Goal: Task Accomplishment & Management: Complete application form

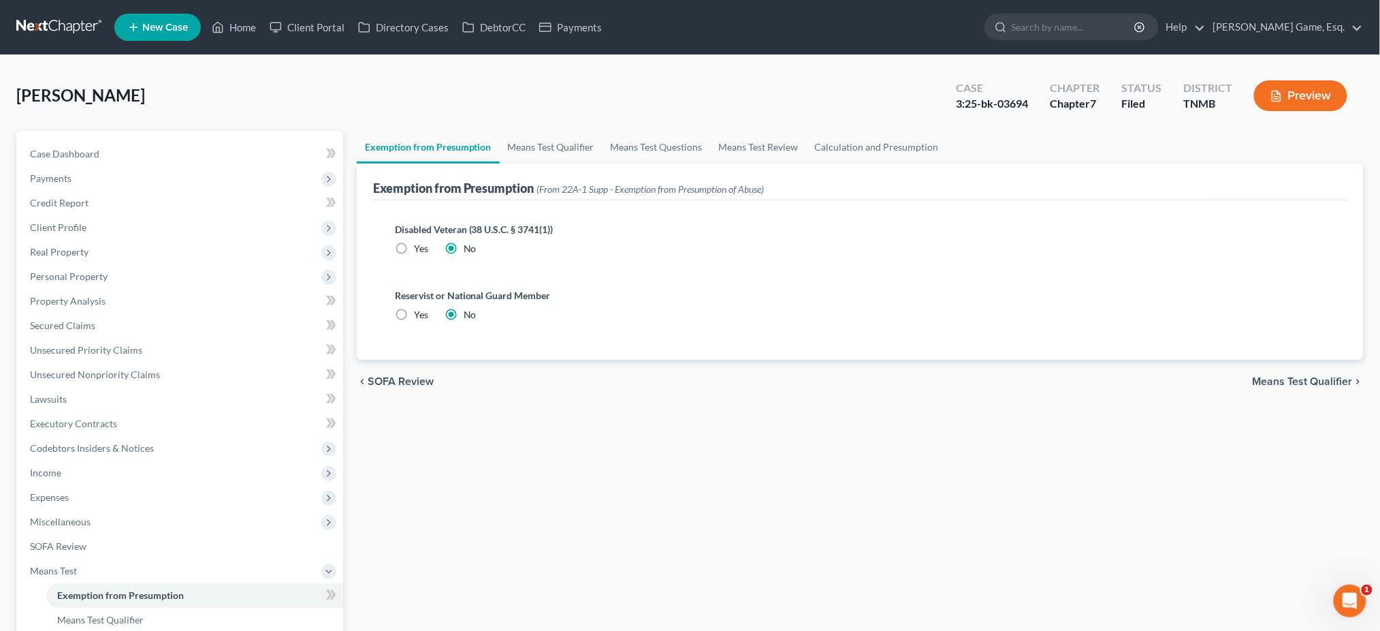
click at [188, 30] on span "New Case" at bounding box center [165, 27] width 46 height 10
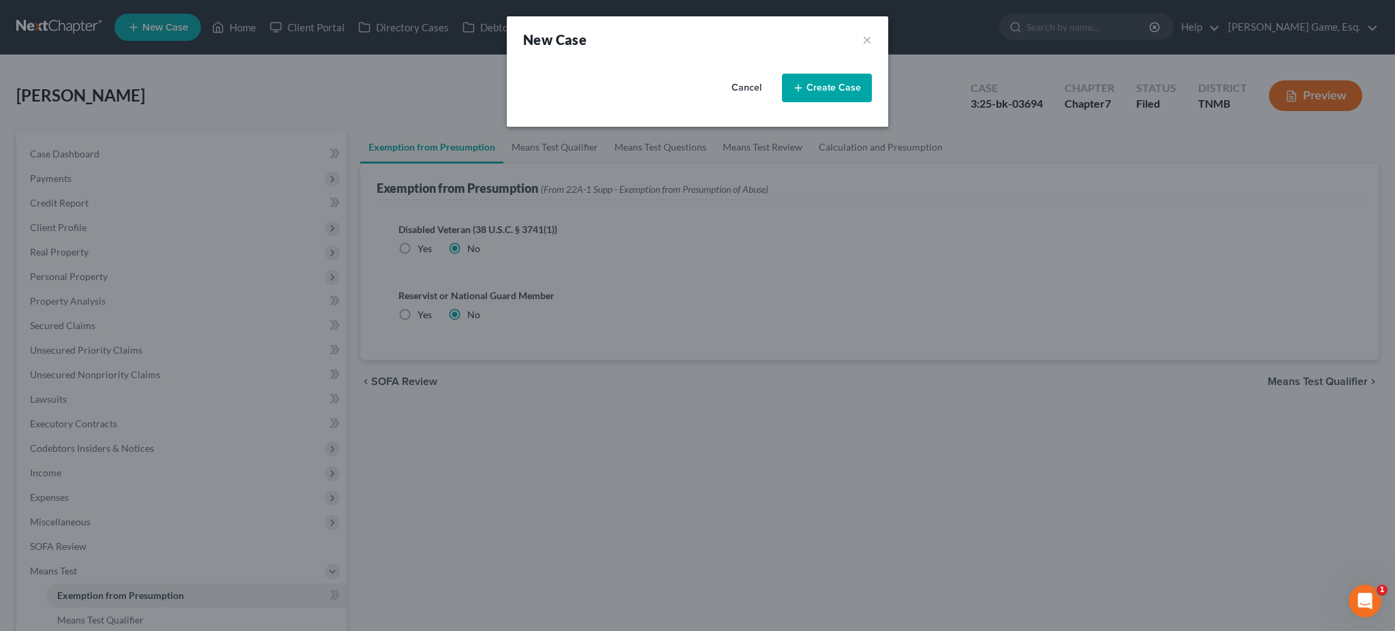
select select "75"
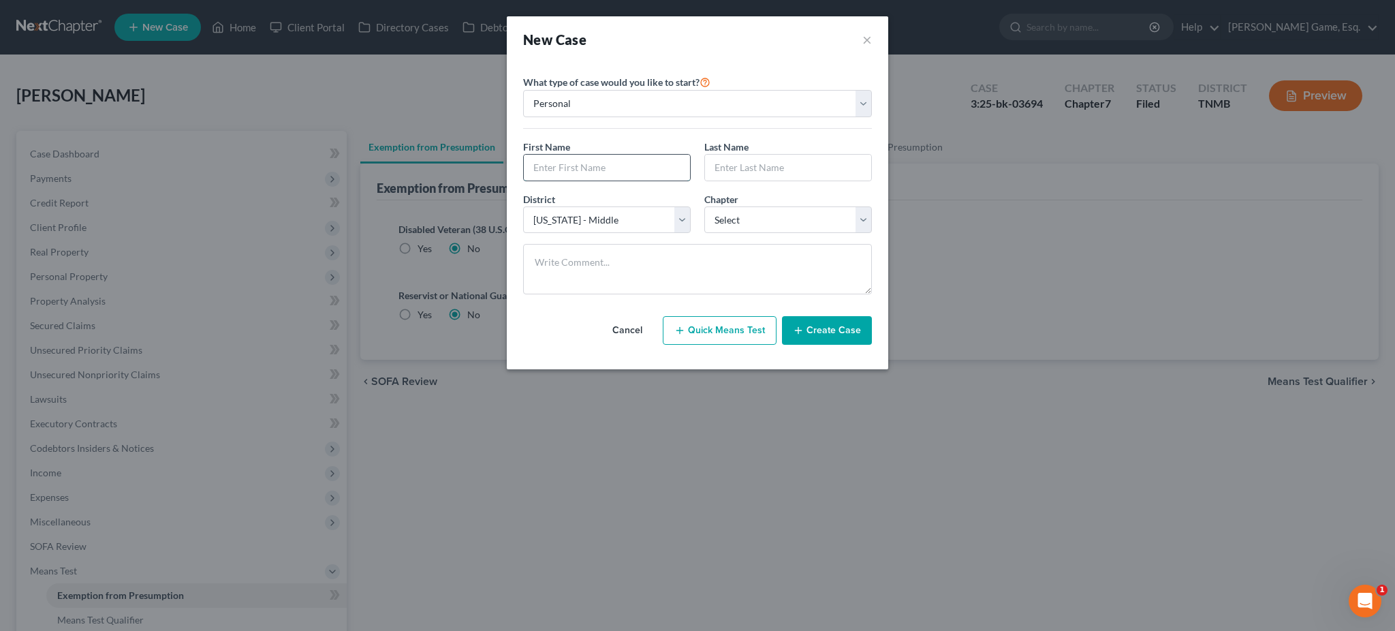
click at [579, 180] on input "text" at bounding box center [607, 168] width 166 height 26
type input "Malaki"
type input "Smart"
click at [751, 234] on select "Select 7 11 12 13" at bounding box center [788, 219] width 168 height 27
select select "0"
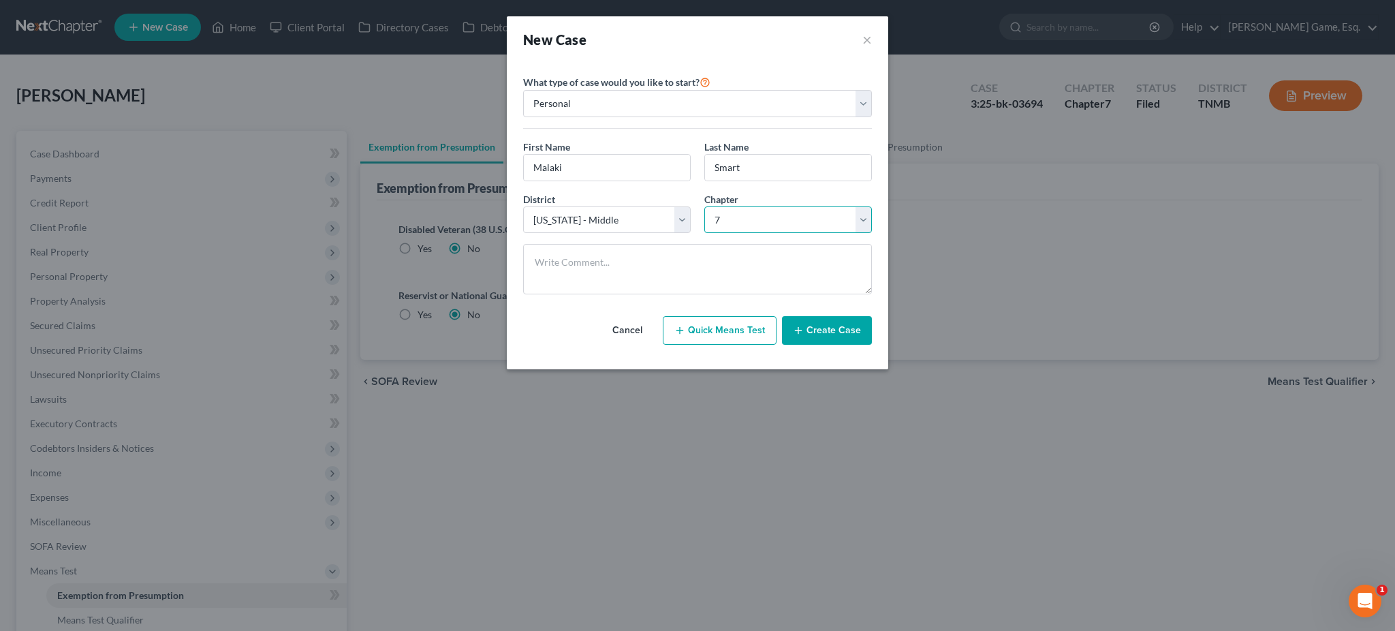
click at [704, 234] on select "Select 7 11 12 13" at bounding box center [788, 219] width 168 height 27
click at [859, 345] on button "Create Case" at bounding box center [827, 330] width 90 height 29
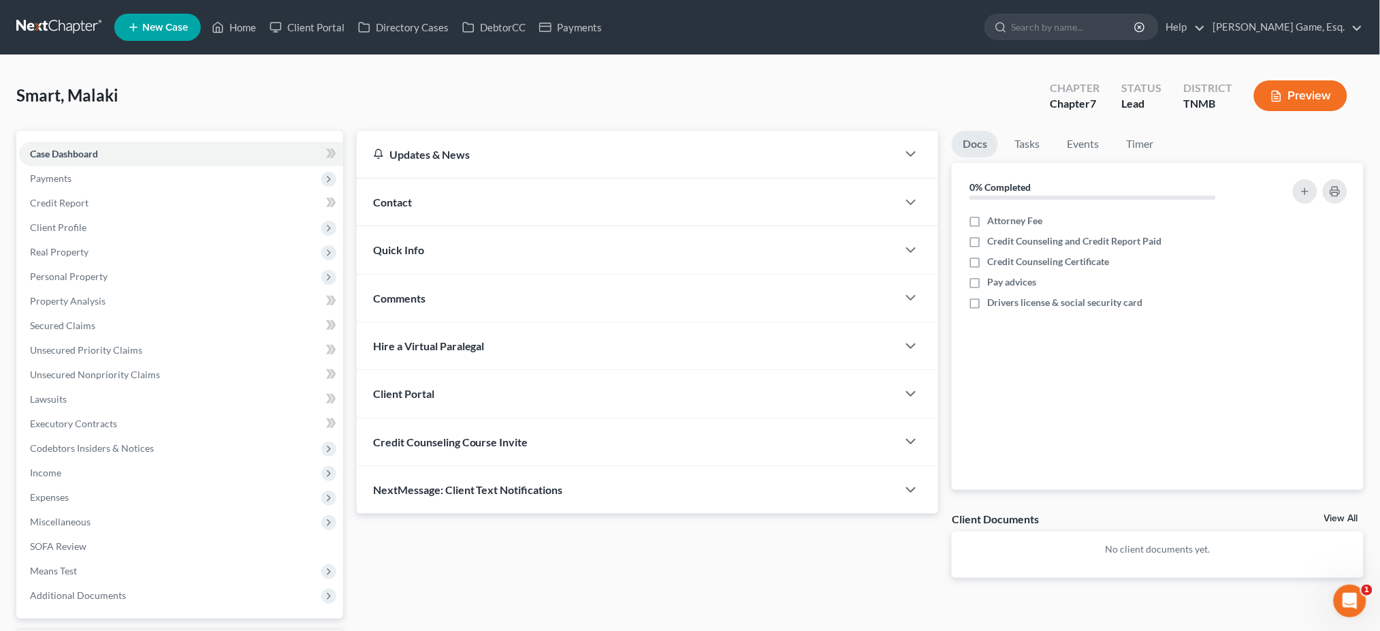
click at [480, 225] on div "Contact" at bounding box center [627, 201] width 541 height 47
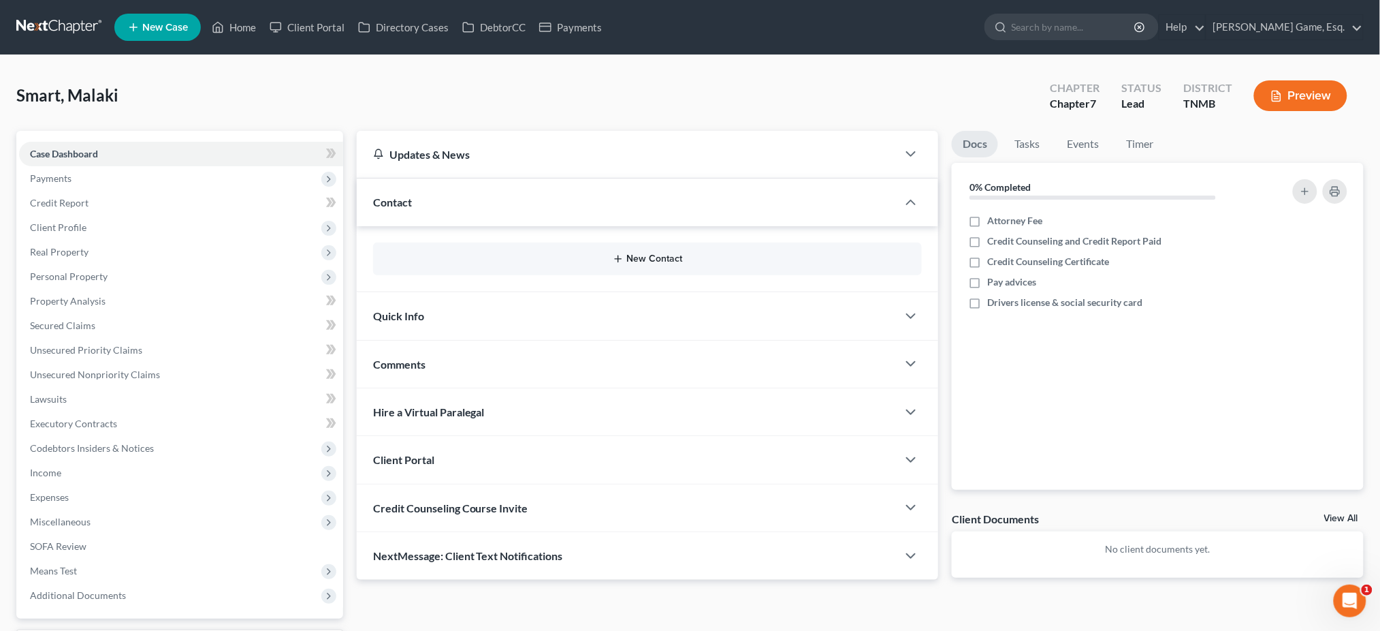
click at [567, 264] on button "New Contact" at bounding box center [648, 258] width 528 height 11
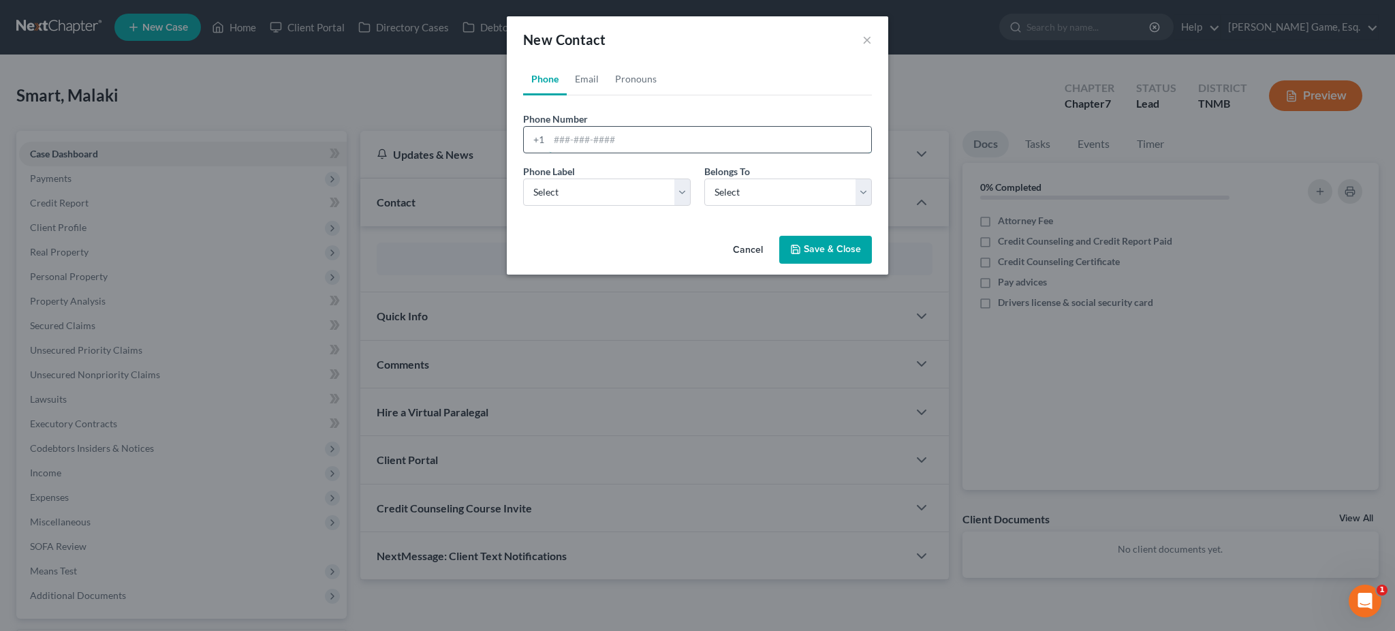
click at [567, 153] on input "tel" at bounding box center [710, 140] width 322 height 26
type input "9312065111"
click at [620, 206] on select "Select Mobile Home Work Other" at bounding box center [607, 191] width 168 height 27
select select "0"
click at [523, 206] on select "Select Mobile Home Work Other" at bounding box center [607, 191] width 168 height 27
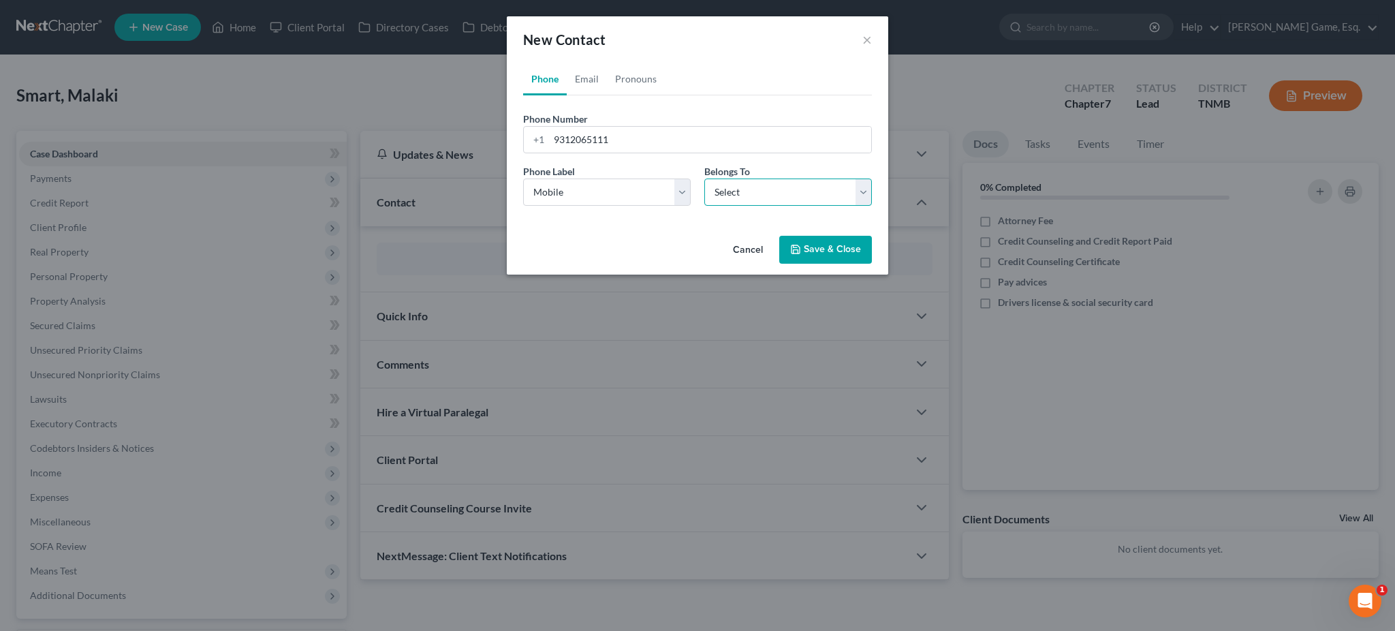
click at [728, 206] on select "Select Client Other" at bounding box center [788, 191] width 168 height 27
select select "0"
click at [704, 206] on select "Select Client Other" at bounding box center [788, 191] width 168 height 27
click at [567, 95] on link "Email" at bounding box center [587, 79] width 40 height 33
click at [591, 153] on div at bounding box center [697, 139] width 349 height 27
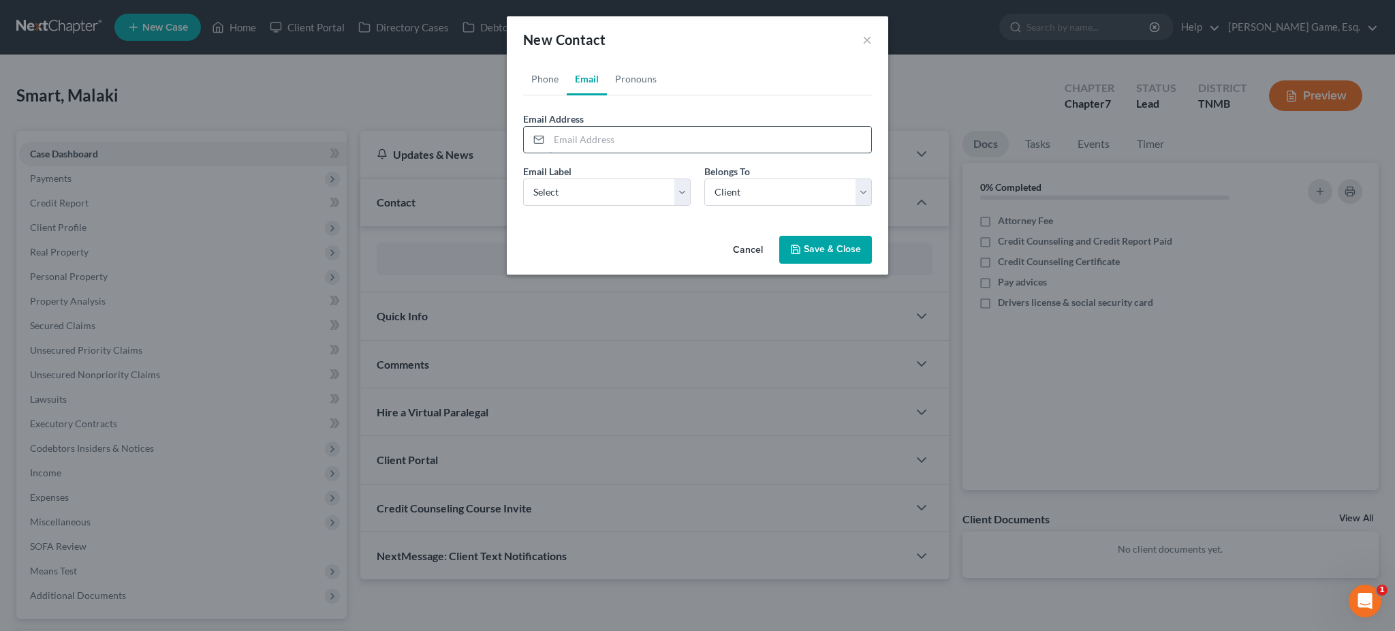
click at [590, 153] on input "email" at bounding box center [710, 140] width 322 height 26
click at [565, 153] on input "[EMAIL_ADDRESS][DOMAIN_NAME]" at bounding box center [710, 140] width 322 height 26
type input "[EMAIL_ADDRESS][DOMAIN_NAME]"
drag, startPoint x: 640, startPoint y: 249, endPoint x: 631, endPoint y: 255, distance: 11.0
click at [640, 206] on select "Select Home Work Other" at bounding box center [607, 191] width 168 height 27
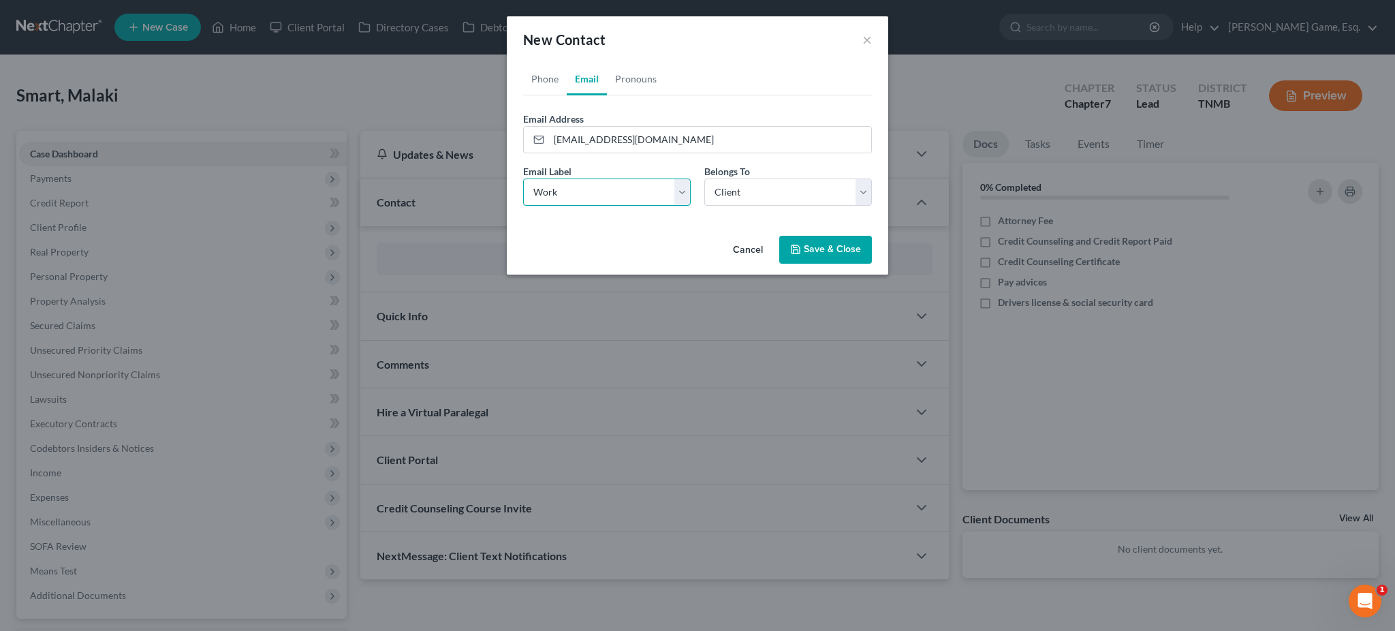
click at [523, 206] on select "Select Home Work Other" at bounding box center [607, 191] width 168 height 27
click at [523, 178] on label "Email Label" at bounding box center [547, 171] width 48 height 14
click at [523, 206] on select "Select Home Work Other" at bounding box center [607, 191] width 168 height 27
select select "0"
click at [523, 206] on select "Select Home Work Other" at bounding box center [607, 191] width 168 height 27
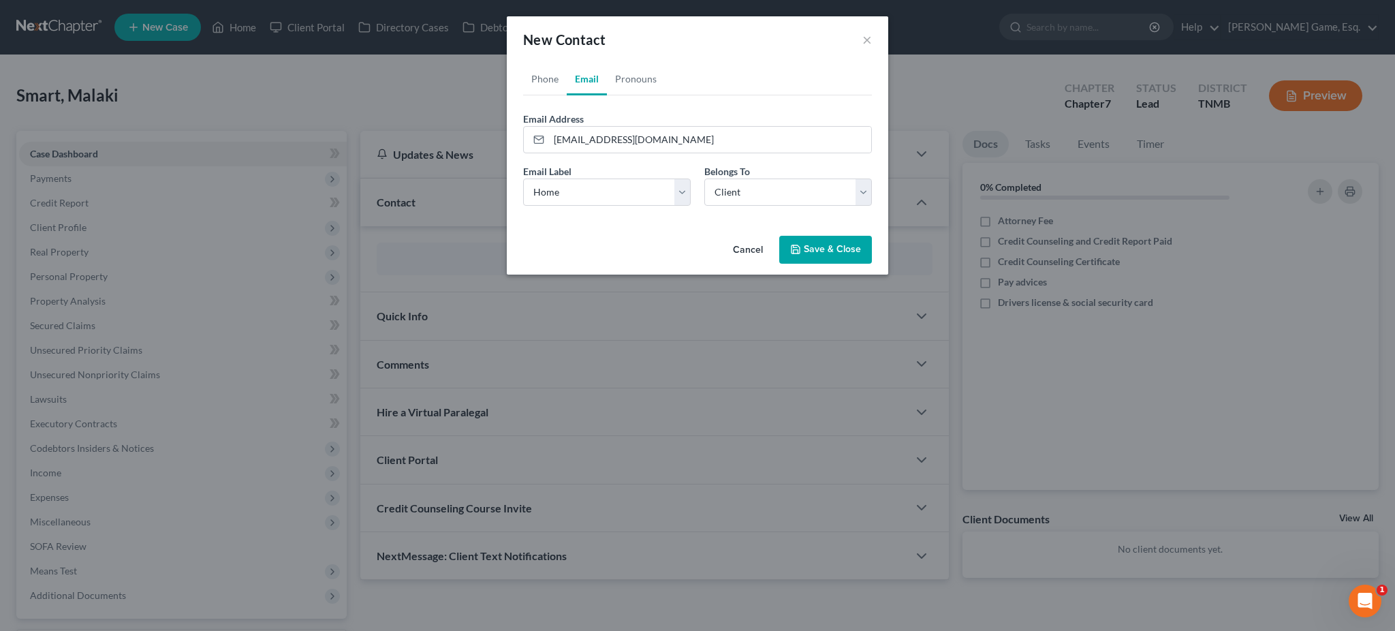
click at [845, 264] on button "Save & Close" at bounding box center [825, 250] width 93 height 29
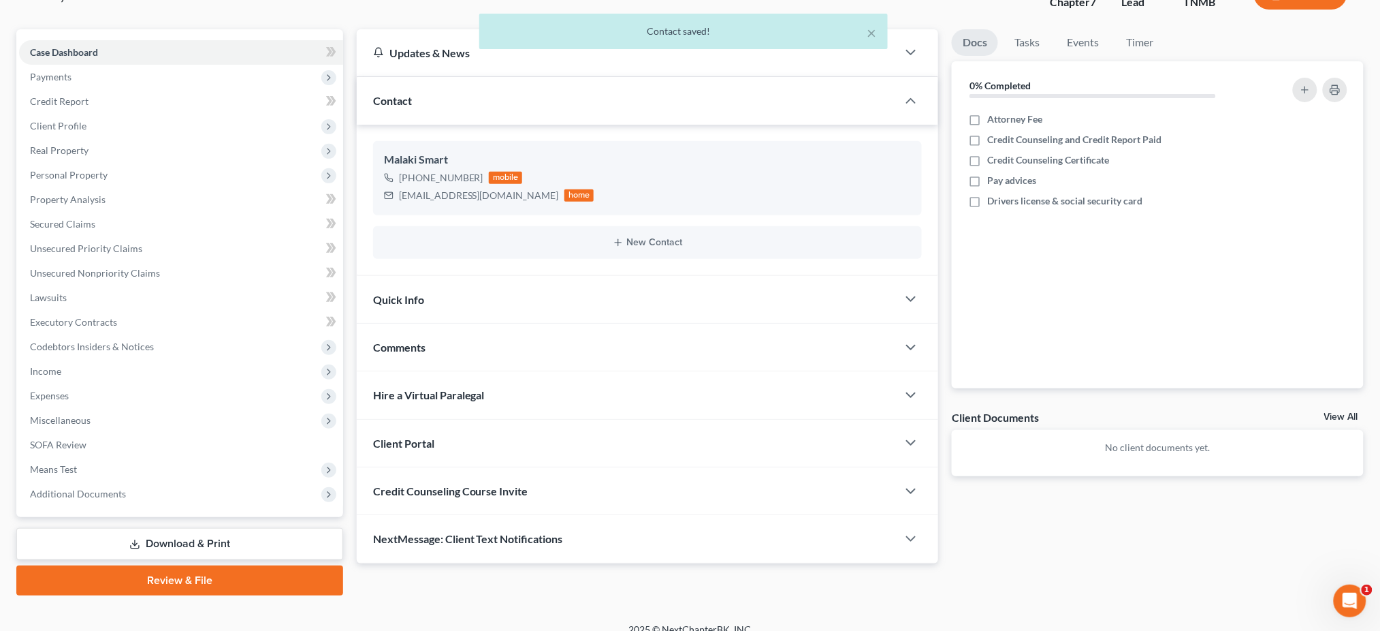
scroll to position [301, 0]
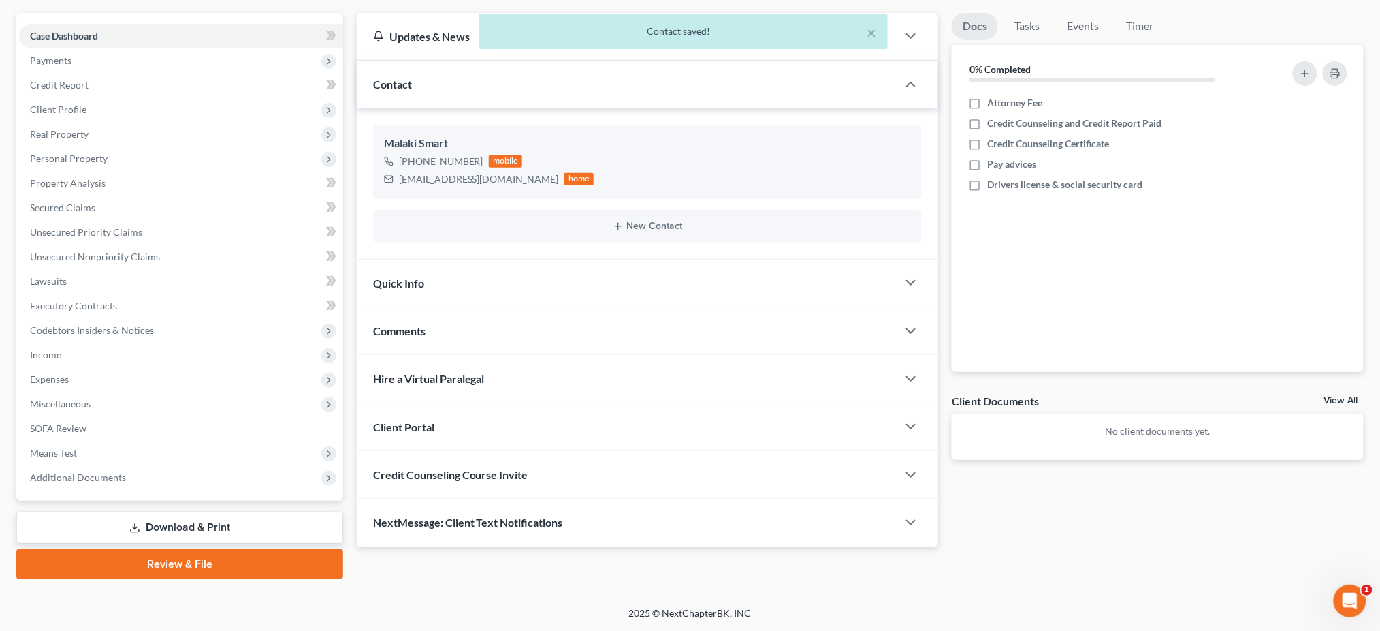
click at [776, 403] on div "Client Portal" at bounding box center [627, 426] width 541 height 47
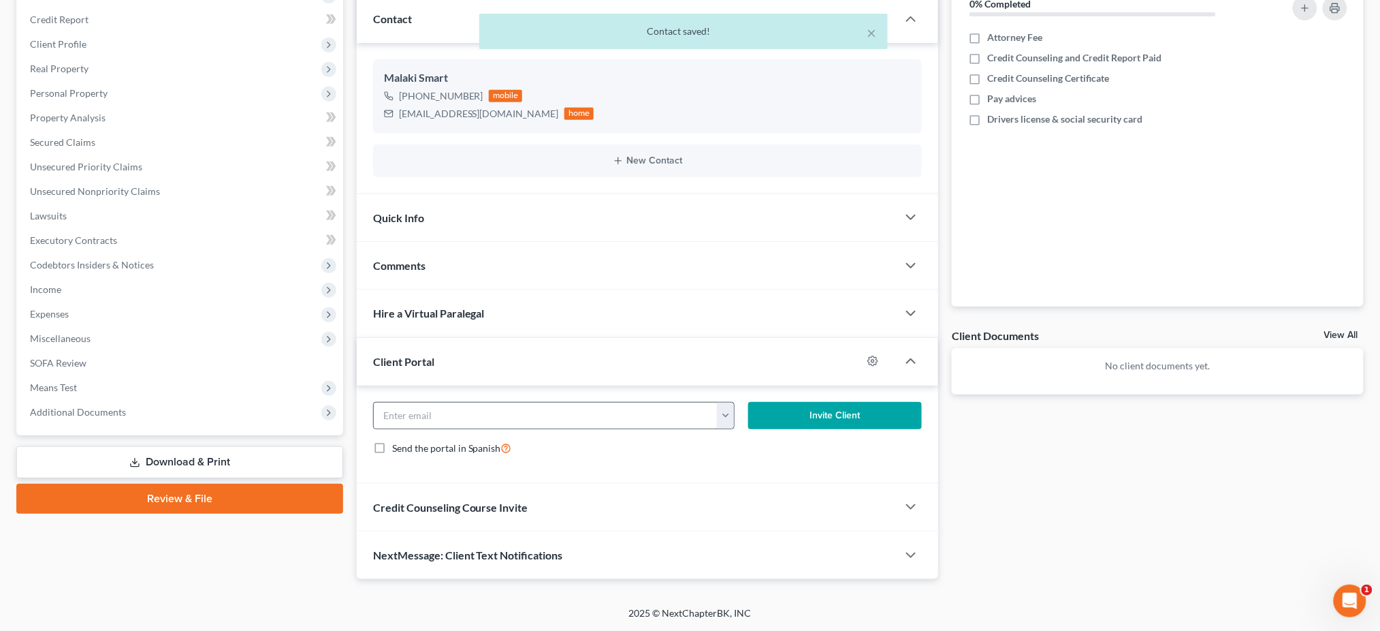
click at [731, 428] on button "button" at bounding box center [725, 416] width 17 height 26
click at [738, 463] on link "[EMAIL_ADDRESS][DOMAIN_NAME]" at bounding box center [799, 451] width 186 height 23
type input "[EMAIL_ADDRESS][DOMAIN_NAME]"
click at [793, 429] on button "Invite Client" at bounding box center [835, 415] width 174 height 27
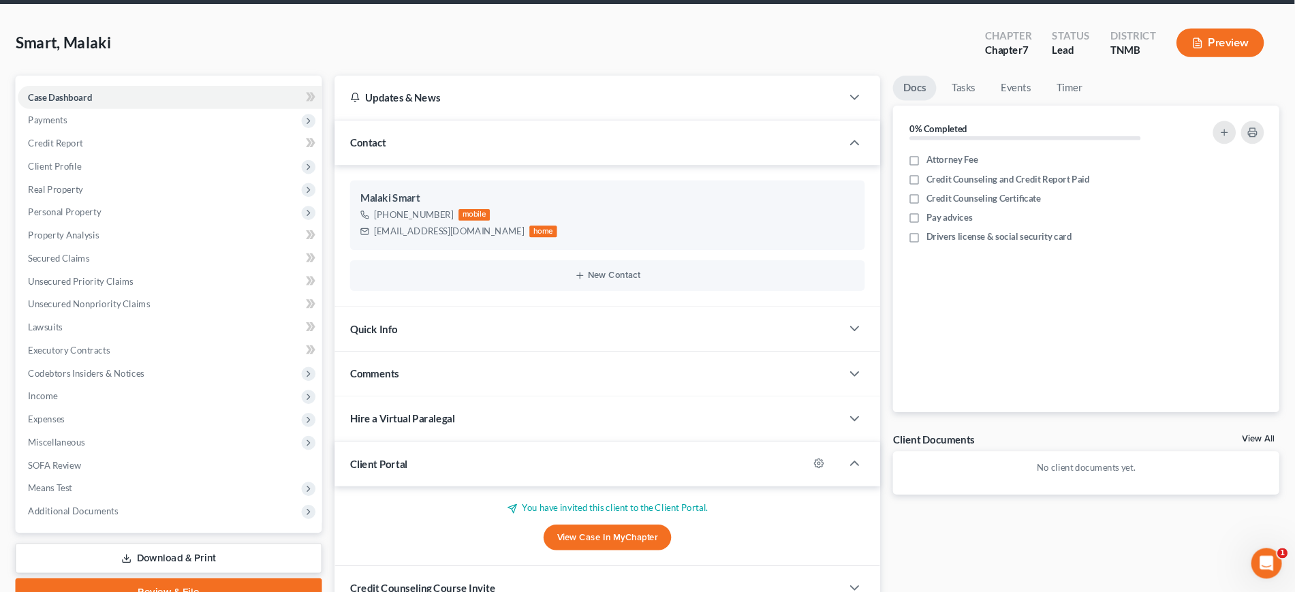
scroll to position [0, 0]
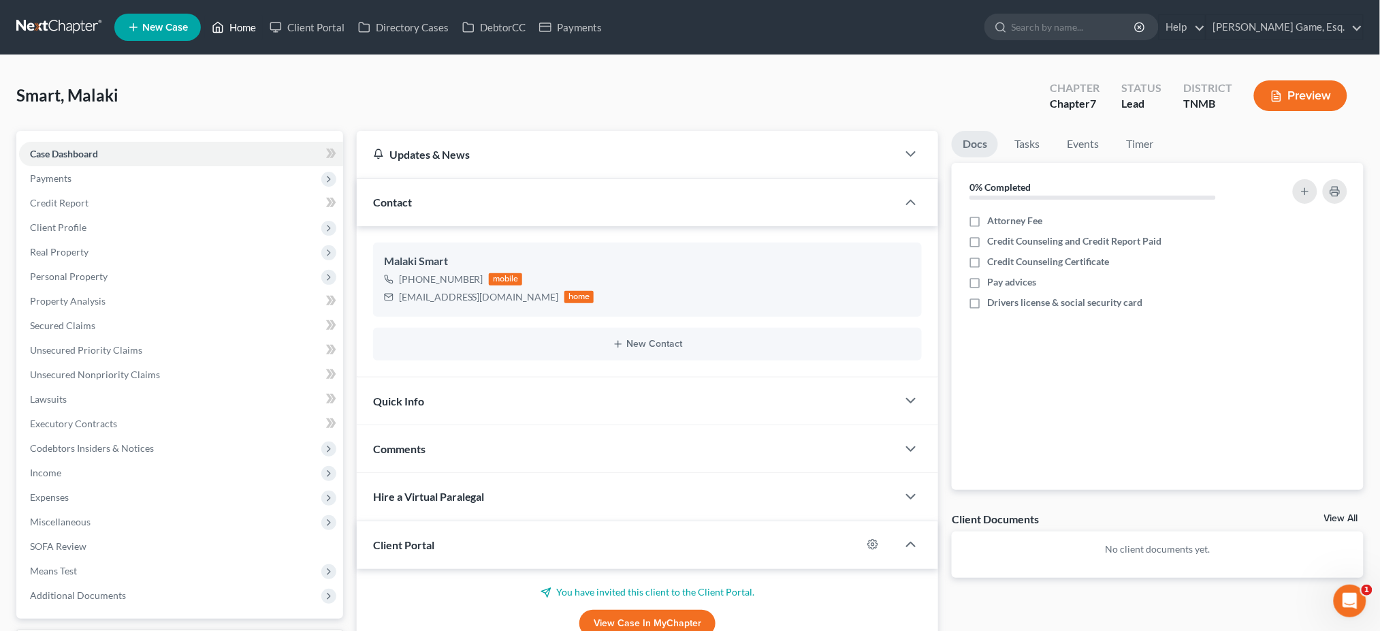
click at [263, 34] on link "Home" at bounding box center [234, 27] width 58 height 25
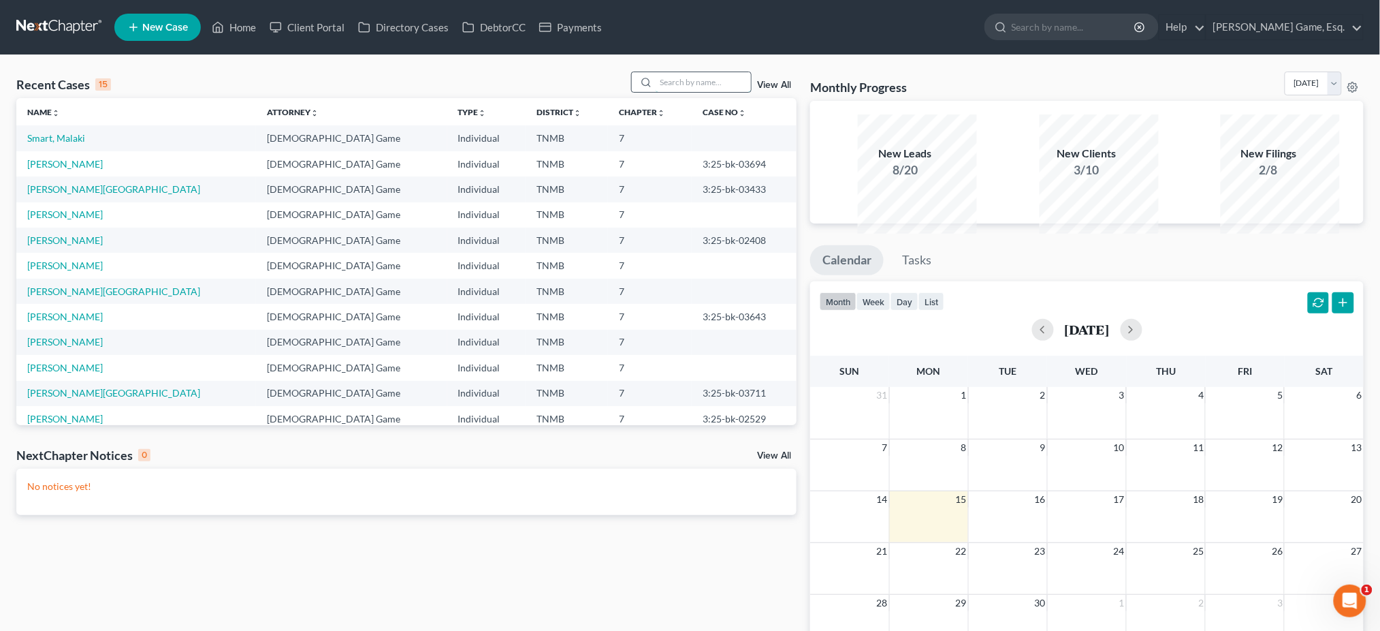
click at [685, 92] on input "search" at bounding box center [703, 82] width 95 height 20
click at [181, 29] on span "New Case" at bounding box center [165, 27] width 46 height 10
select select "75"
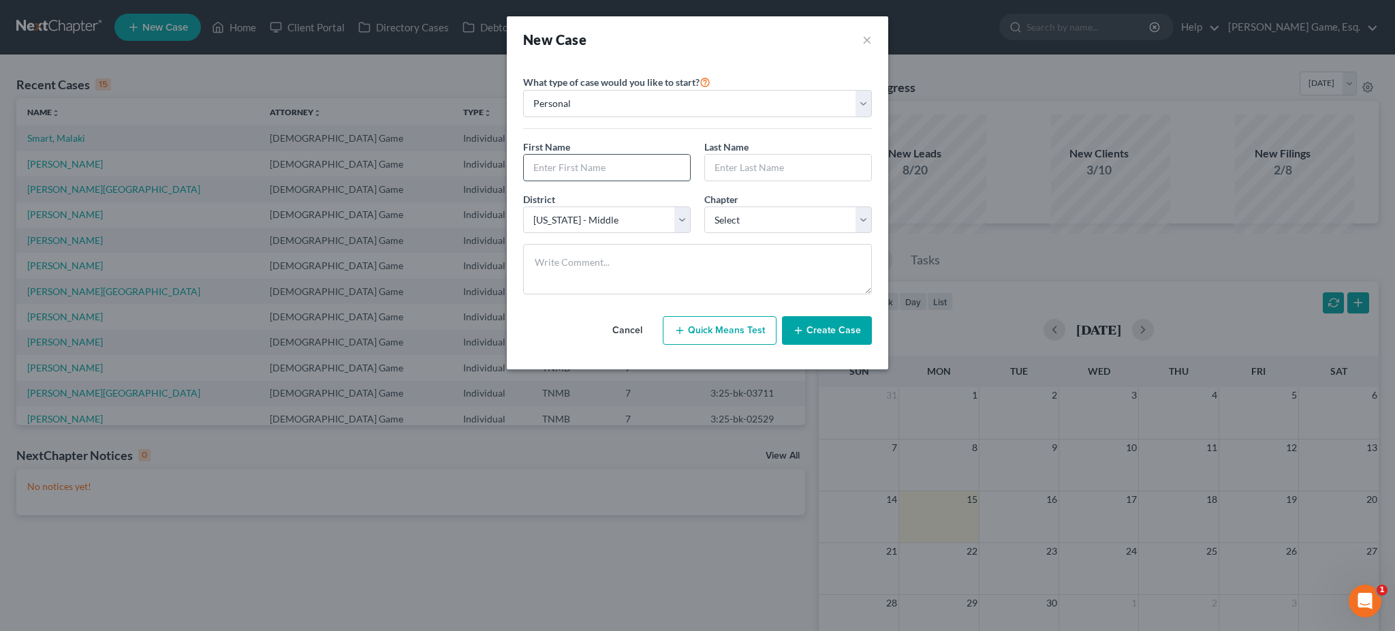
click at [560, 180] on input "text" at bounding box center [607, 168] width 166 height 26
type input "[PERSON_NAME]"
click at [779, 234] on select "Select 7 11 12 13" at bounding box center [788, 219] width 168 height 27
select select "0"
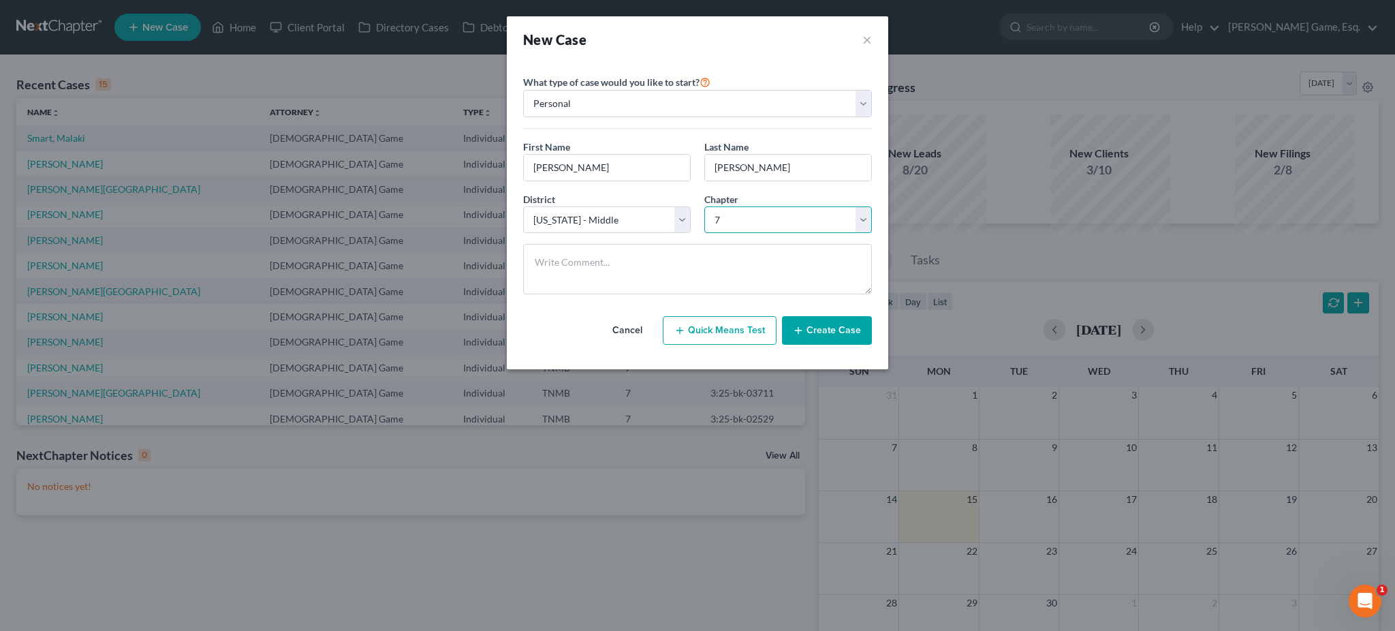
click at [704, 234] on select "Select 7 11 12 13" at bounding box center [788, 219] width 168 height 27
click at [870, 345] on button "Create Case" at bounding box center [827, 330] width 90 height 29
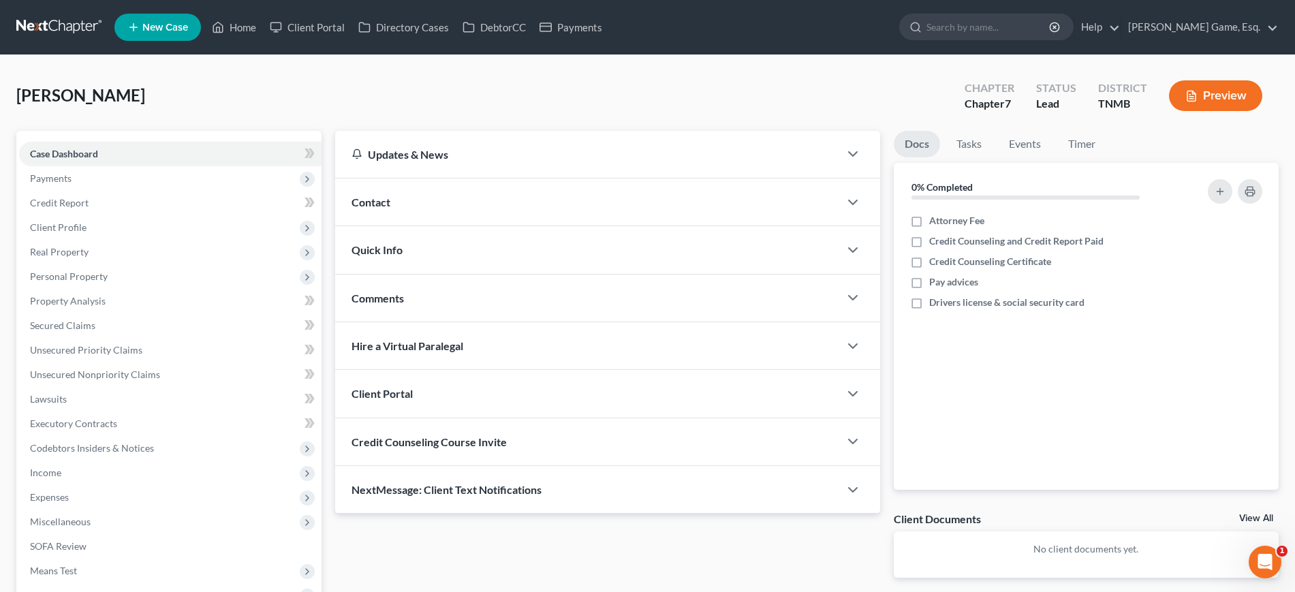
click at [494, 225] on div "Contact" at bounding box center [586, 201] width 503 height 47
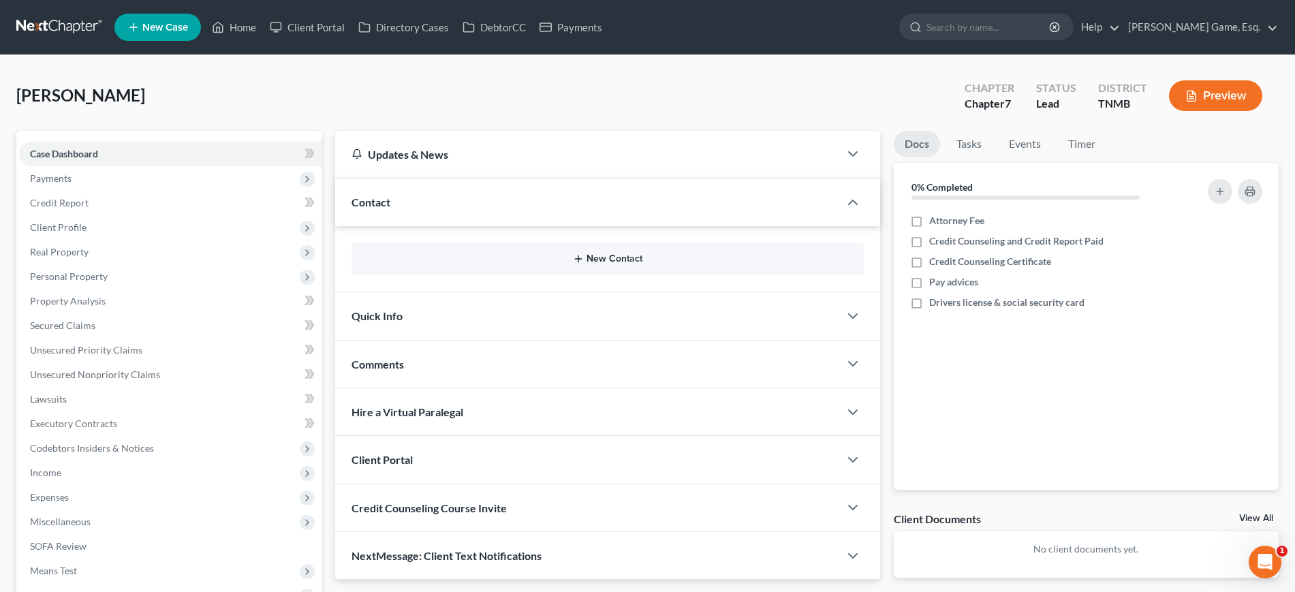
click at [501, 264] on button "New Contact" at bounding box center [607, 258] width 490 height 11
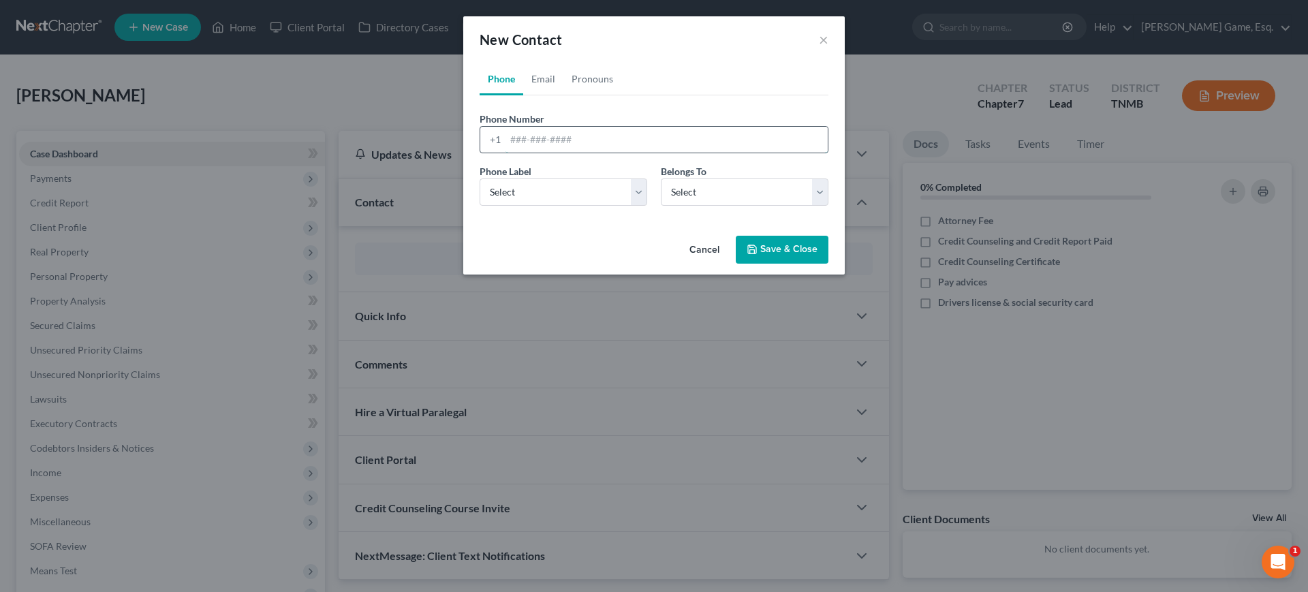
click at [505, 153] on input "tel" at bounding box center [666, 140] width 322 height 26
type input "9312181755"
click at [520, 206] on select "Select Mobile Home Work Other" at bounding box center [563, 191] width 168 height 27
select select "0"
click at [479, 206] on select "Select Mobile Home Work Other" at bounding box center [563, 191] width 168 height 27
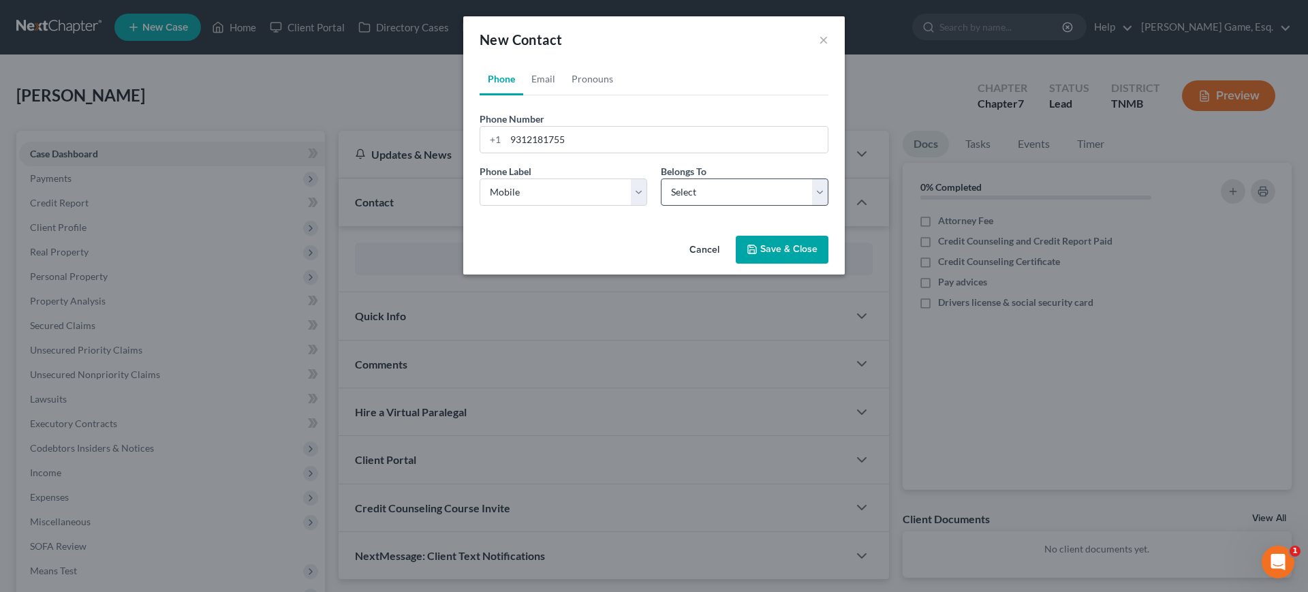
drag, startPoint x: 707, startPoint y: 220, endPoint x: 706, endPoint y: 236, distance: 16.4
click at [706, 178] on label "Belongs To *" at bounding box center [684, 171] width 46 height 14
click at [704, 206] on select "Select Client Other" at bounding box center [745, 191] width 168 height 27
select select "0"
click at [661, 206] on select "Select Client Other" at bounding box center [745, 191] width 168 height 27
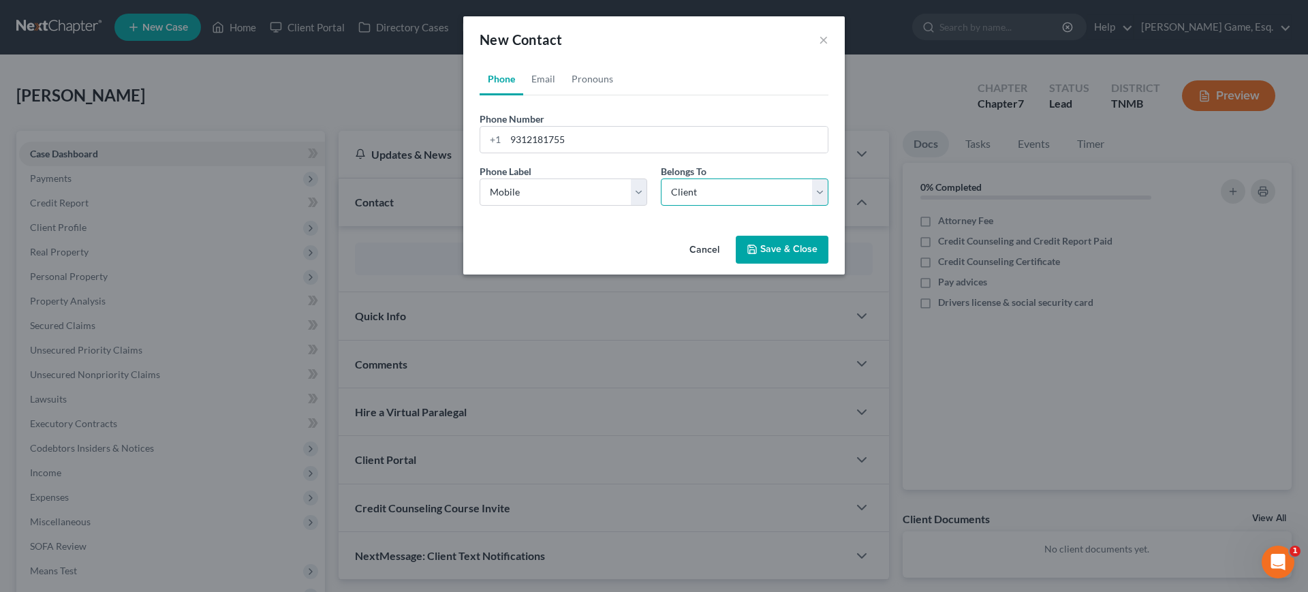
select select "0"
click at [526, 95] on link "Email" at bounding box center [543, 79] width 40 height 33
click at [548, 153] on input "email" at bounding box center [666, 140] width 322 height 26
type input "[EMAIL_ADDRESS][DOMAIN_NAME]"
click at [514, 206] on select "Select Home Work Other" at bounding box center [563, 191] width 168 height 27
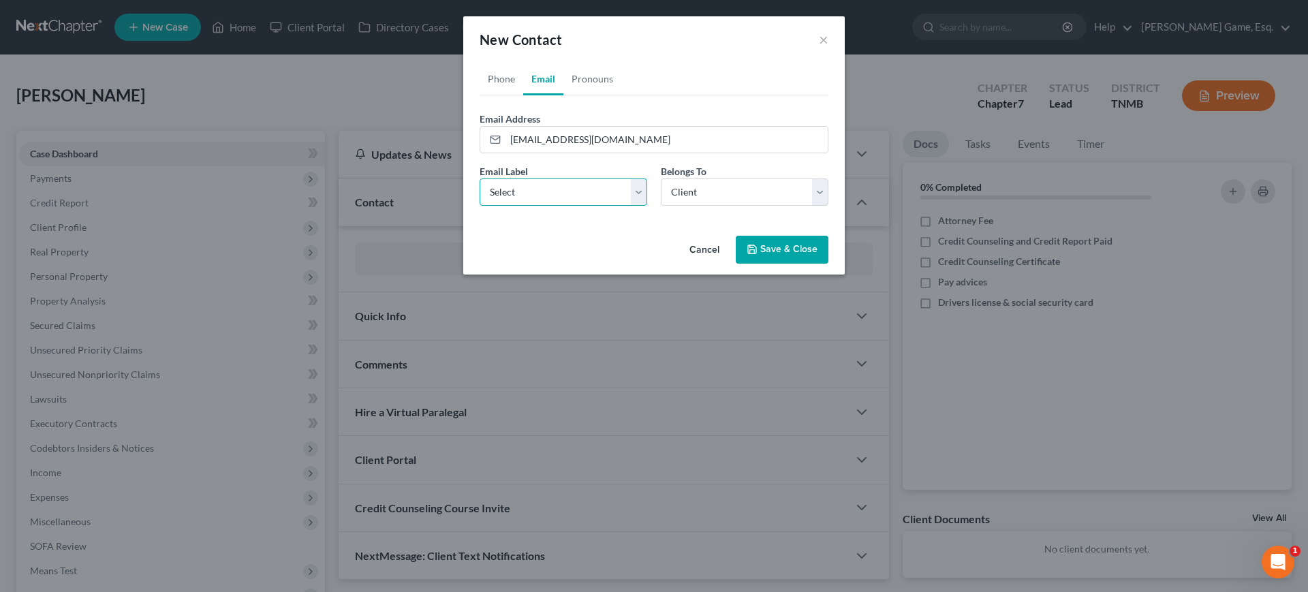
select select "0"
click at [479, 206] on select "Select Home Work Other" at bounding box center [563, 191] width 168 height 27
click at [732, 206] on select "Select Client Other" at bounding box center [745, 191] width 168 height 27
click at [661, 206] on select "Select Client Other" at bounding box center [745, 191] width 168 height 27
click at [828, 264] on button "Save & Close" at bounding box center [782, 250] width 93 height 29
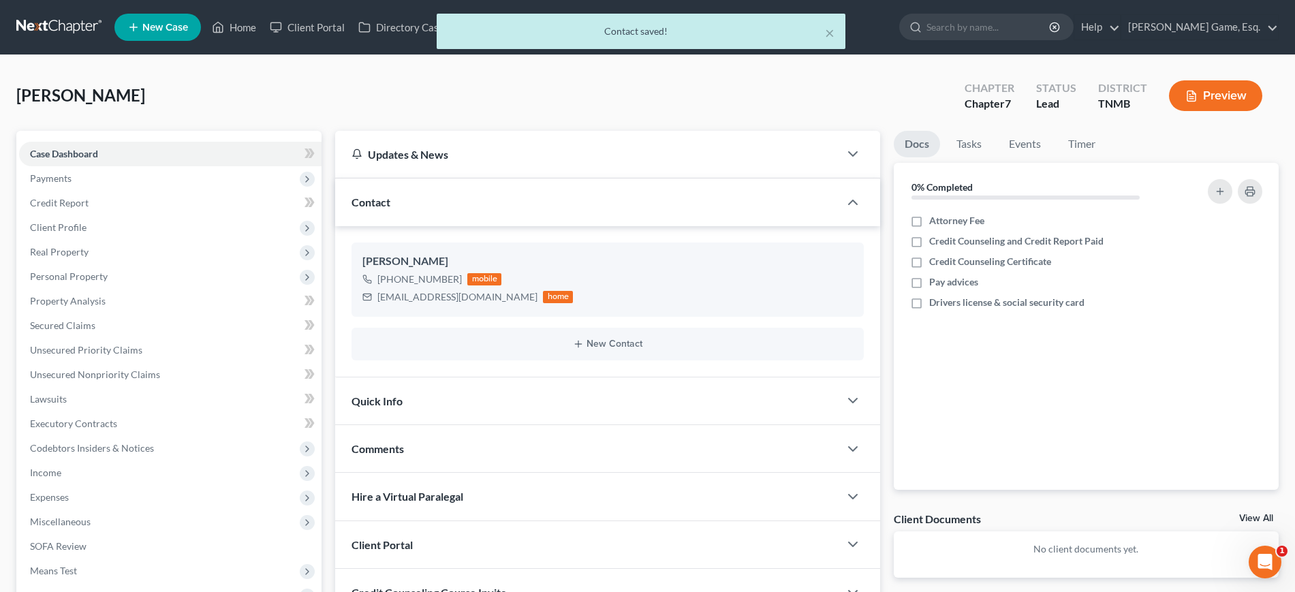
click at [274, 34] on div "× Contact saved!" at bounding box center [640, 35] width 1295 height 42
click at [829, 37] on button "×" at bounding box center [830, 33] width 10 height 16
